Goal: Find specific page/section: Find specific page/section

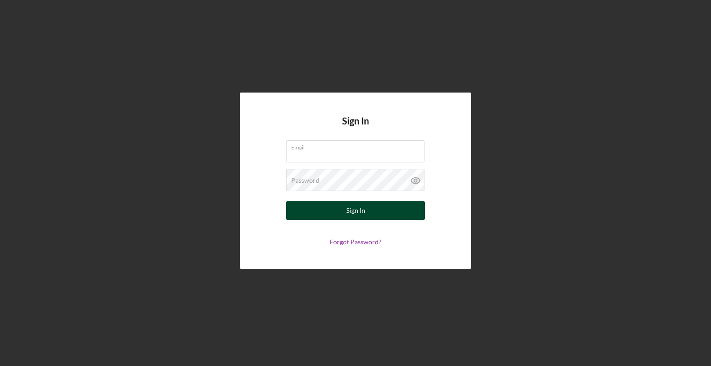
type input "[EMAIL_ADDRESS][DOMAIN_NAME]"
click at [327, 211] on button "Sign In" at bounding box center [355, 210] width 139 height 19
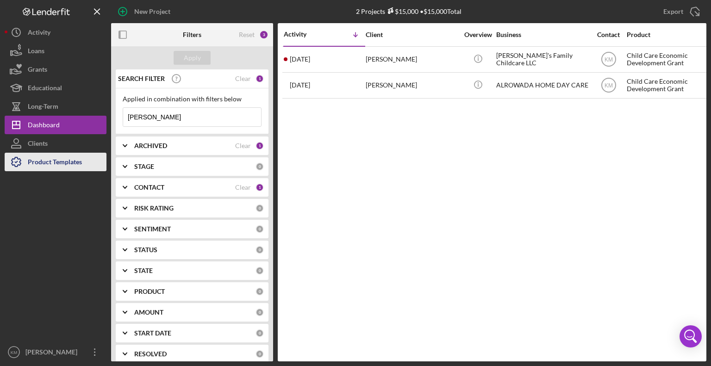
click at [60, 157] on div "Product Templates" at bounding box center [55, 163] width 54 height 21
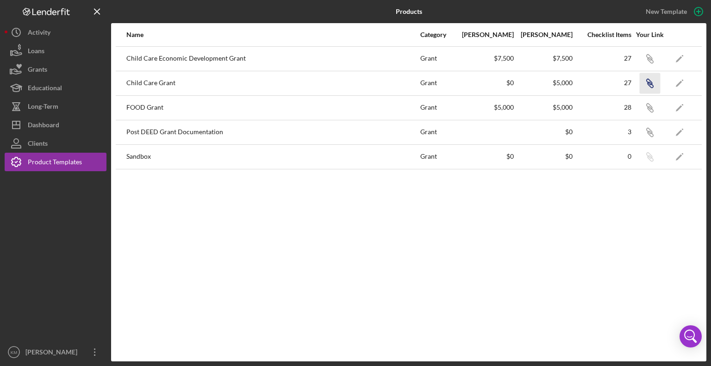
click at [652, 85] on icon "button" at bounding box center [651, 85] width 6 height 6
click at [166, 82] on div "Child Care Grant" at bounding box center [272, 83] width 293 height 23
click at [161, 83] on div "Child Care Grant" at bounding box center [272, 83] width 293 height 23
click at [67, 68] on button "Grants" at bounding box center [56, 69] width 102 height 19
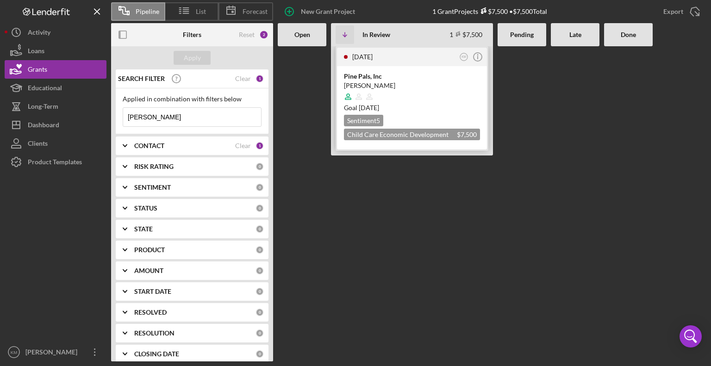
click at [376, 79] on div "Pine Pals, Inc" at bounding box center [412, 76] width 136 height 9
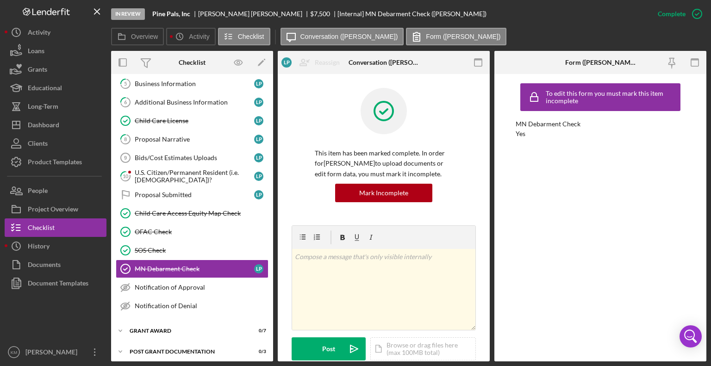
scroll to position [118, 0]
